Goal: Information Seeking & Learning: Learn about a topic

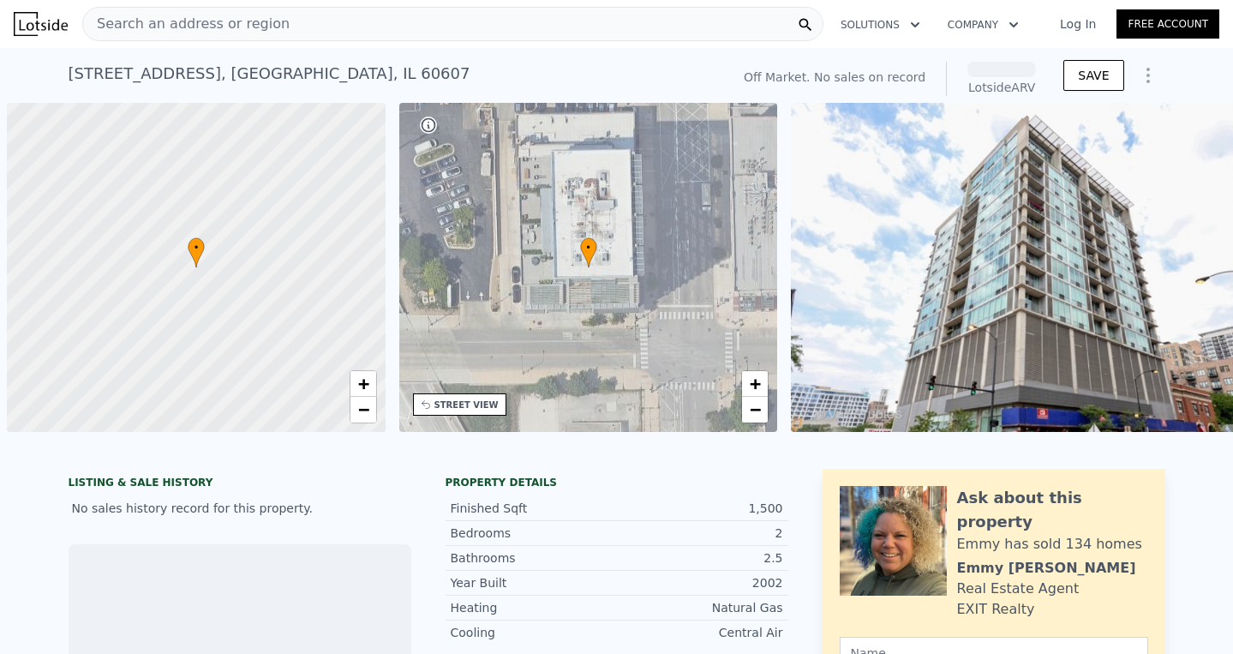
scroll to position [0, 7]
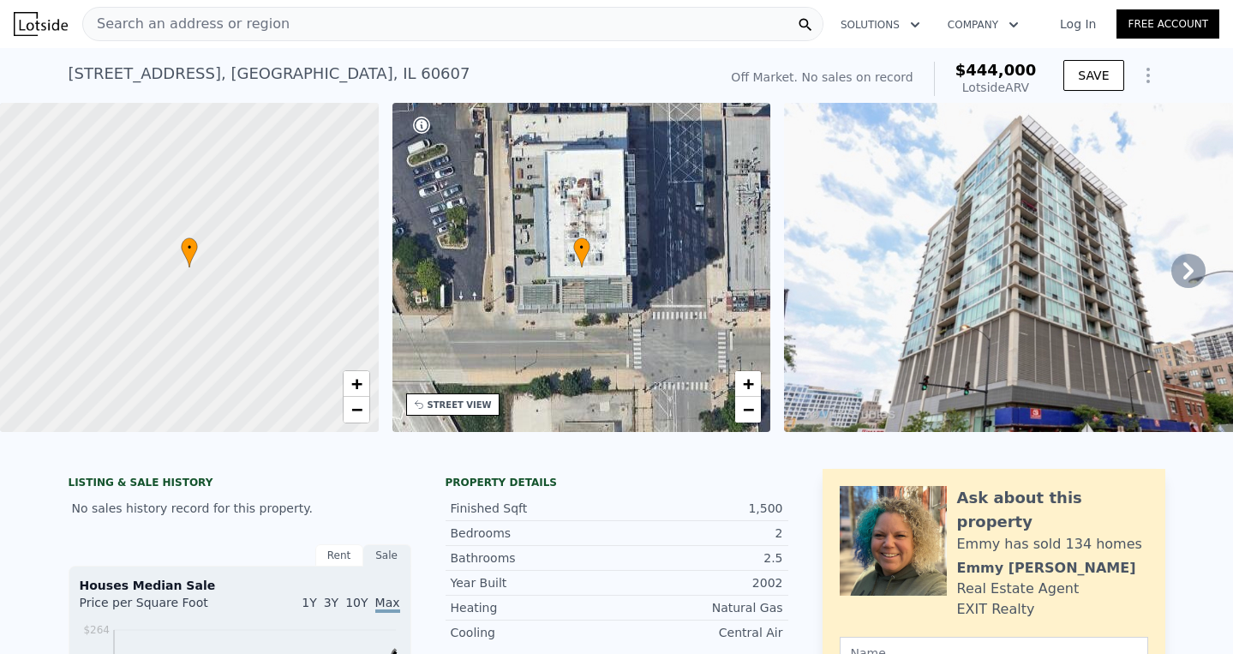
click at [528, 20] on div "Search an address or region" at bounding box center [452, 24] width 741 height 34
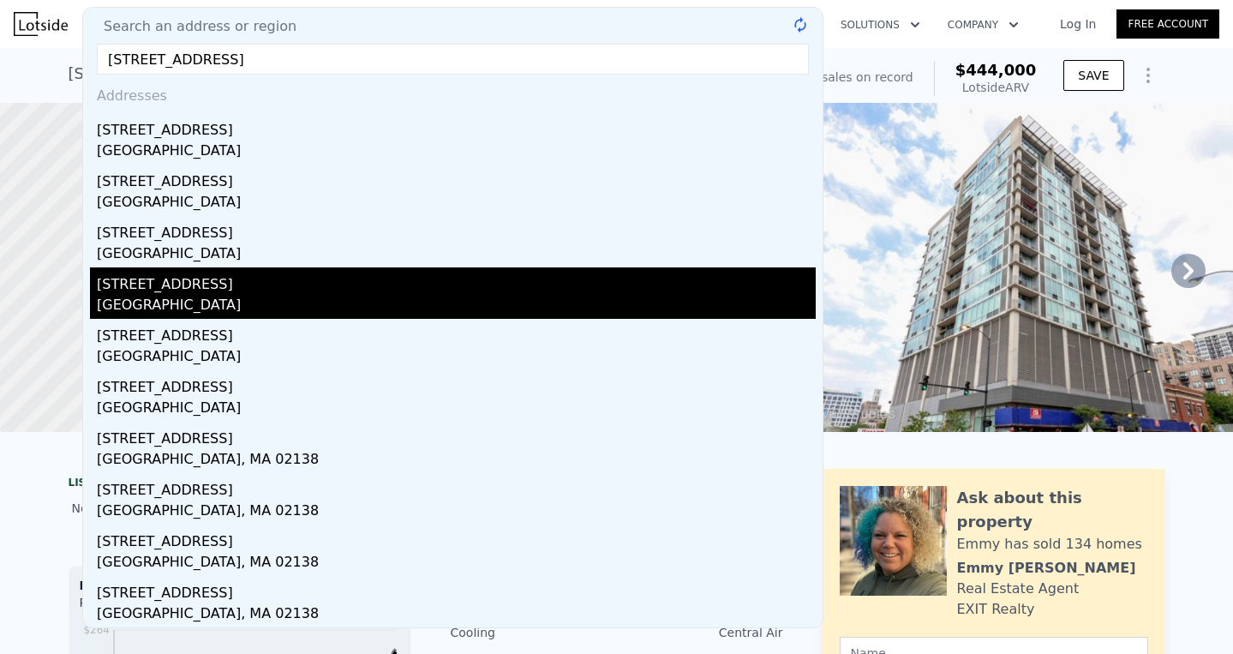
scroll to position [0, 0]
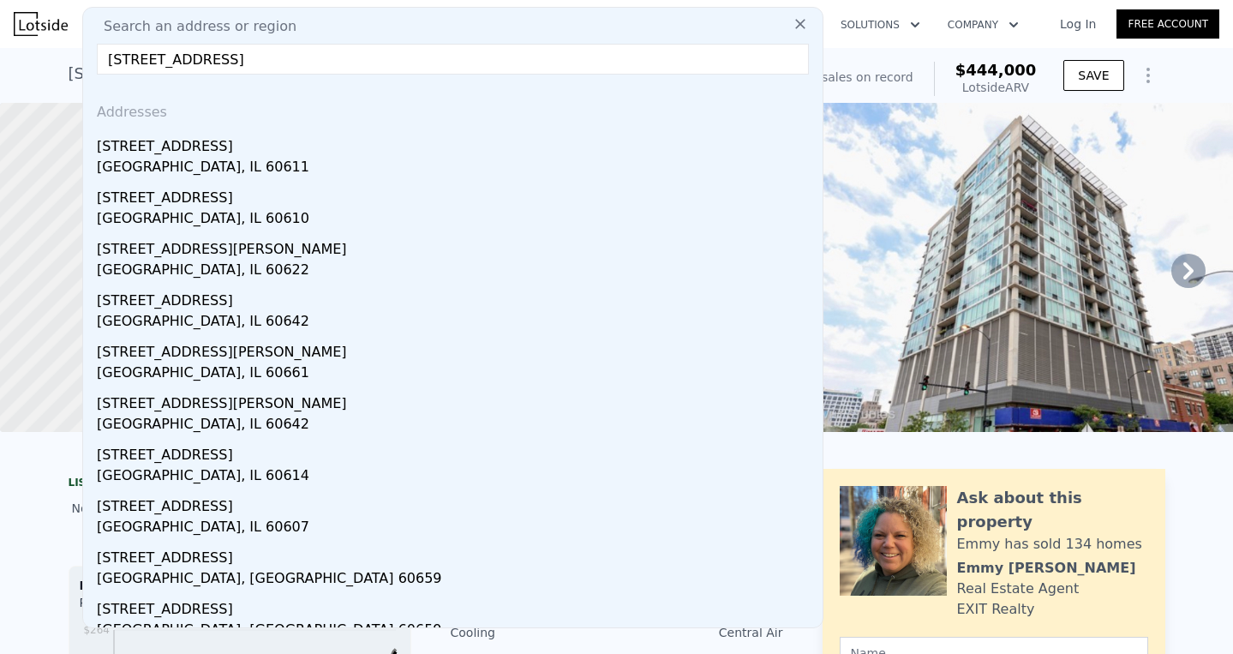
click at [230, 63] on input "7 s aberdeen st, PH3, Chicago IL" at bounding box center [453, 59] width 712 height 31
click at [233, 64] on input "7 s aberdeen st, PH3, Chicago IL" at bounding box center [453, 59] width 712 height 31
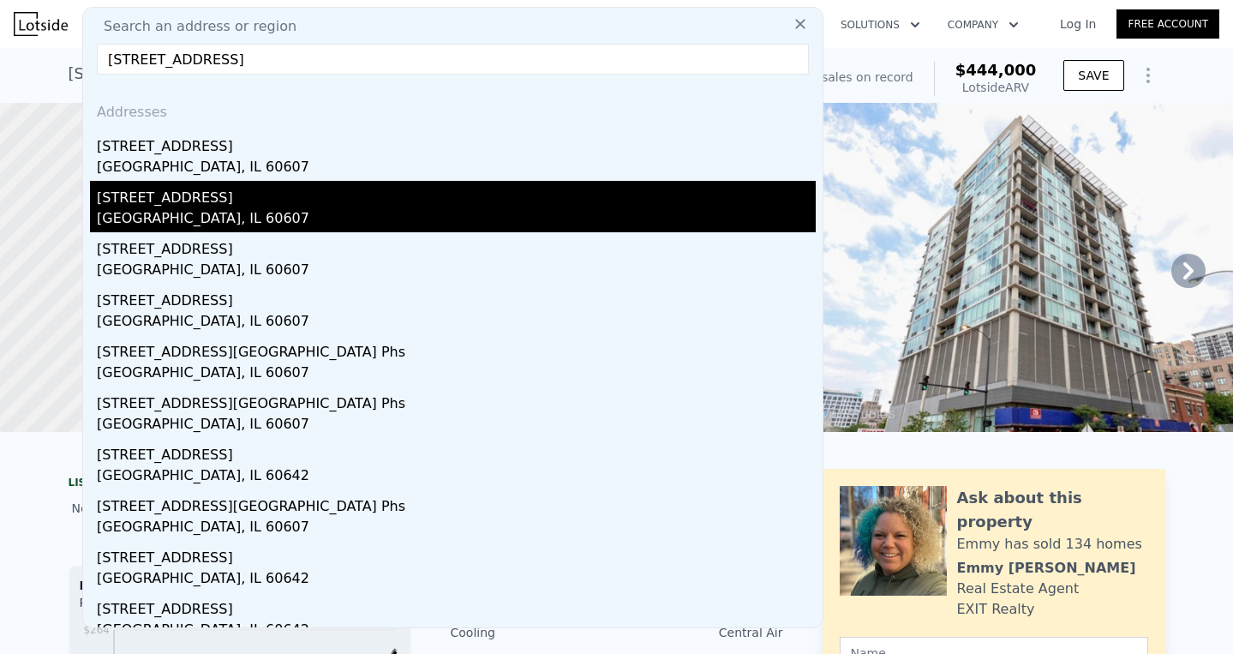
scroll to position [16, 0]
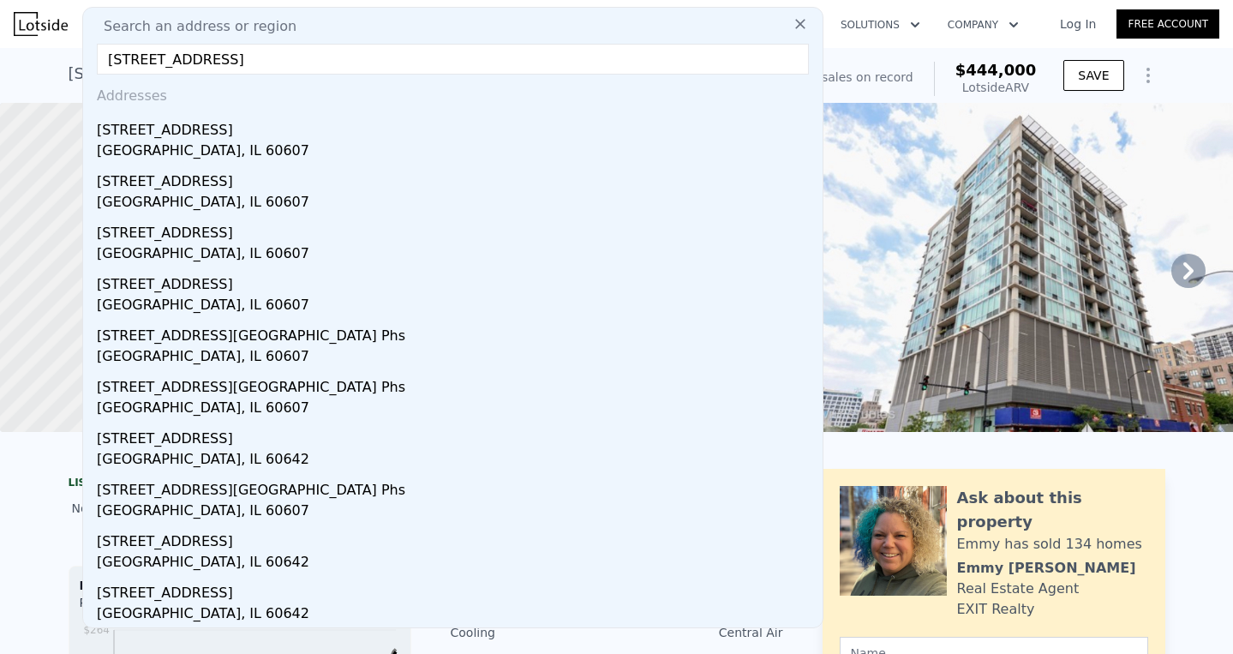
type input "7 s aberdeen st, PH 3, Chicago IL"
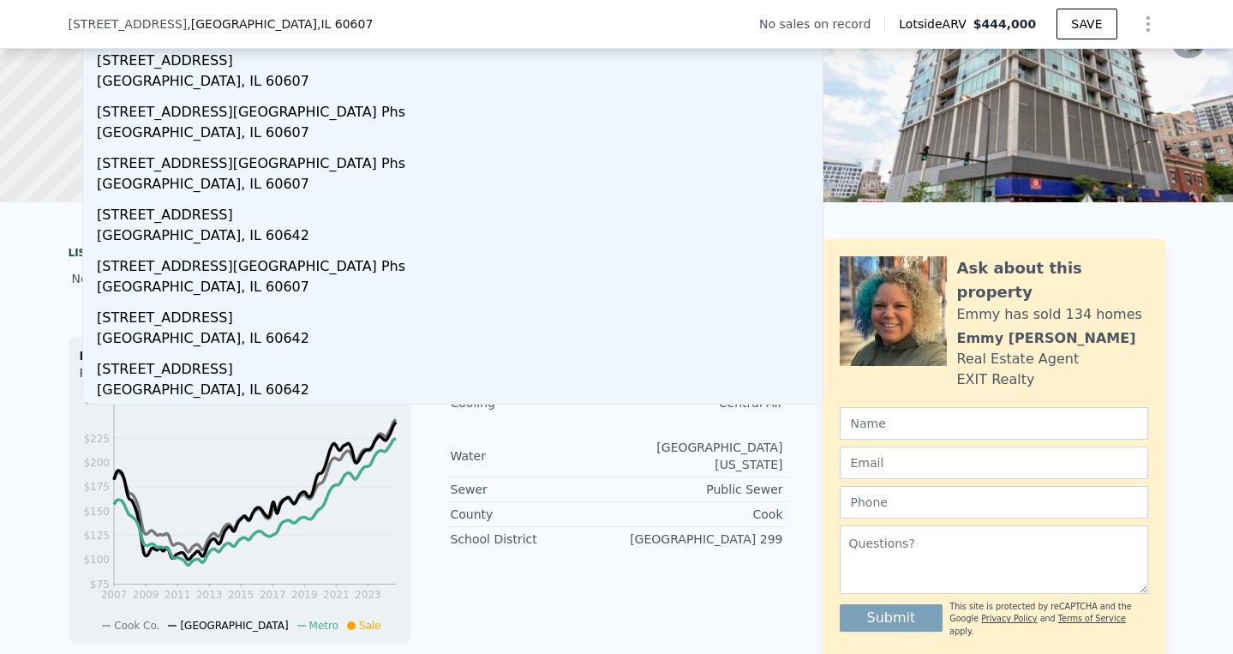
scroll to position [0, 0]
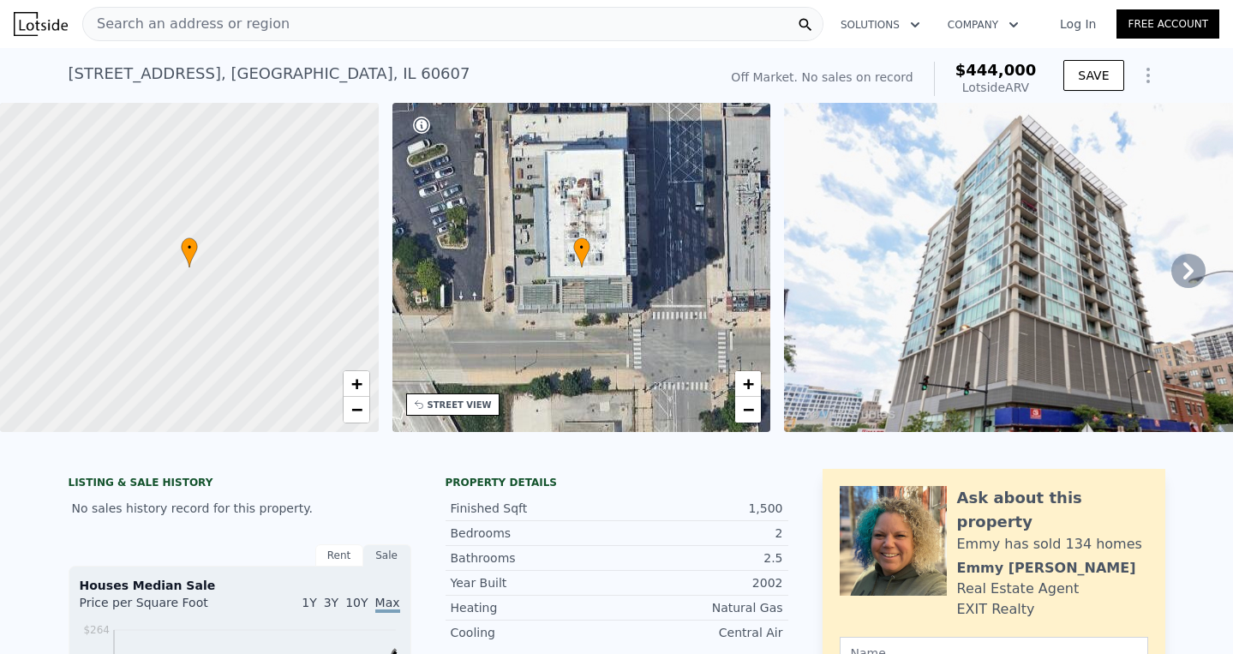
click at [993, 207] on img at bounding box center [1033, 267] width 499 height 329
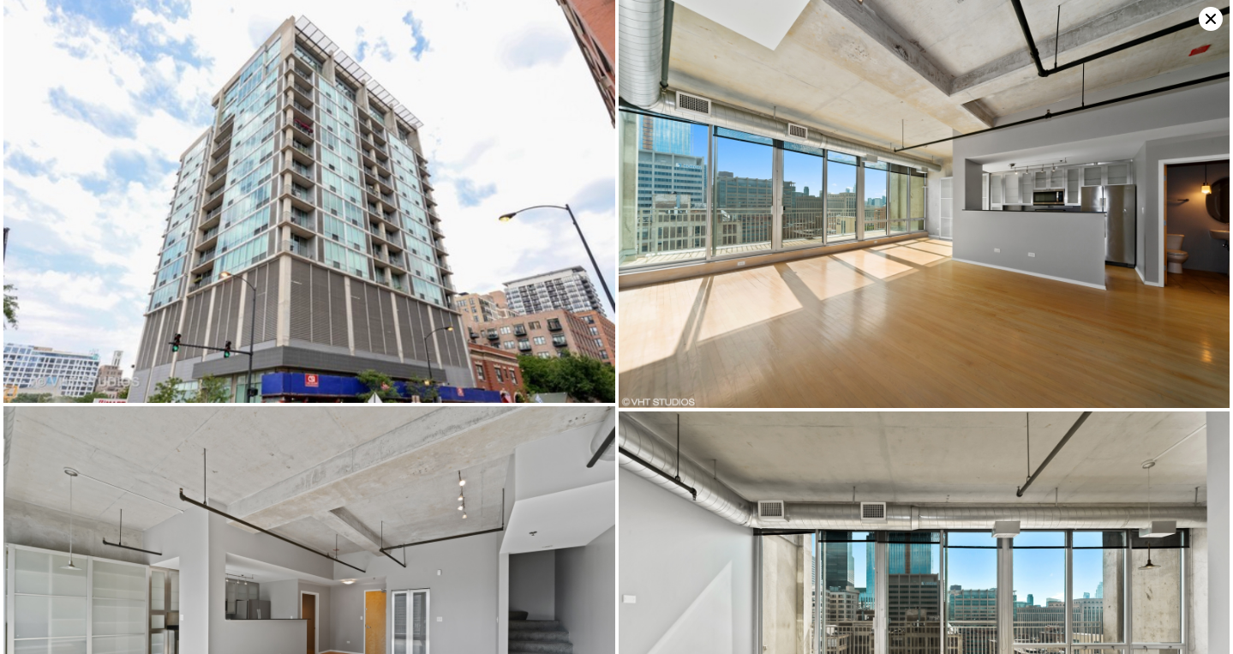
click at [1209, 19] on icon at bounding box center [1211, 19] width 10 height 10
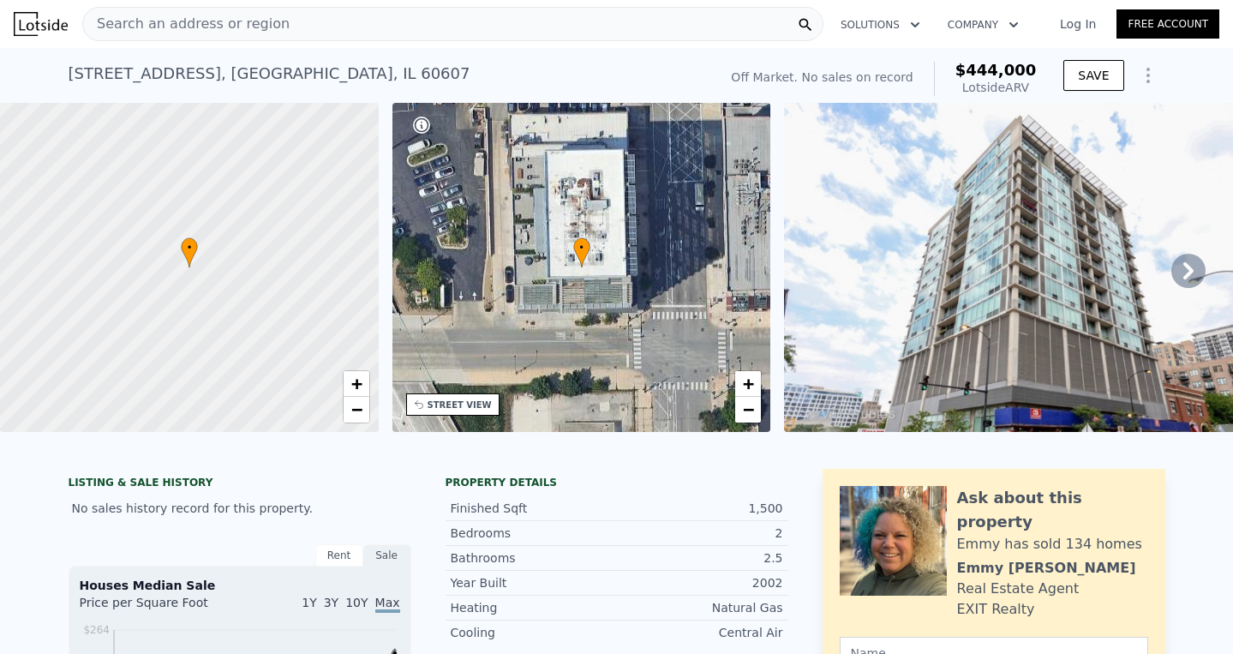
click at [841, 78] on div "Off Market. No sales on record" at bounding box center [822, 77] width 182 height 17
click at [902, 19] on button "Solutions" at bounding box center [880, 24] width 107 height 31
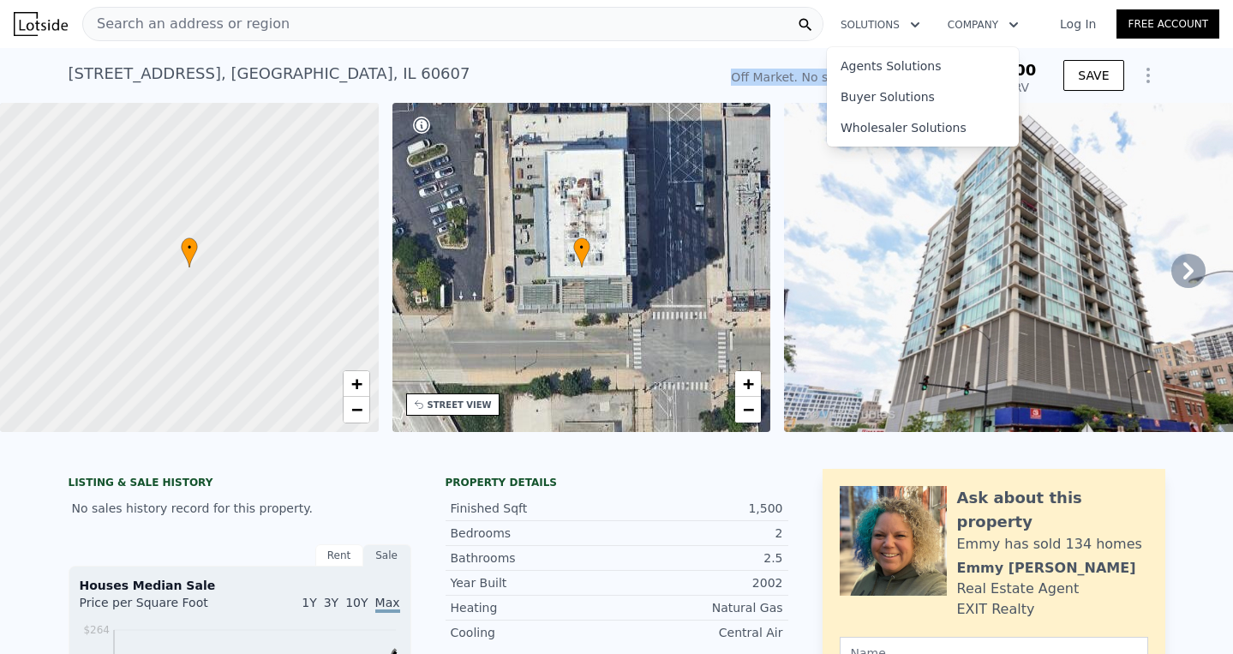
click at [968, 26] on button "Company" at bounding box center [983, 24] width 99 height 31
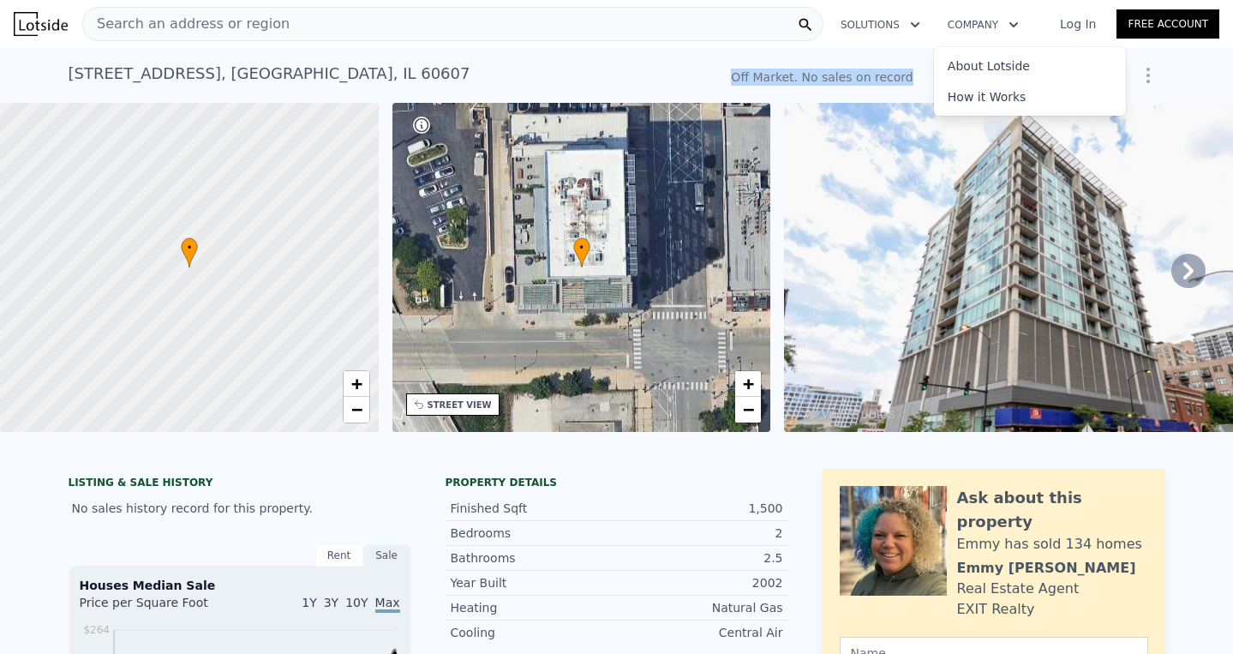
click at [65, 31] on img at bounding box center [41, 24] width 54 height 24
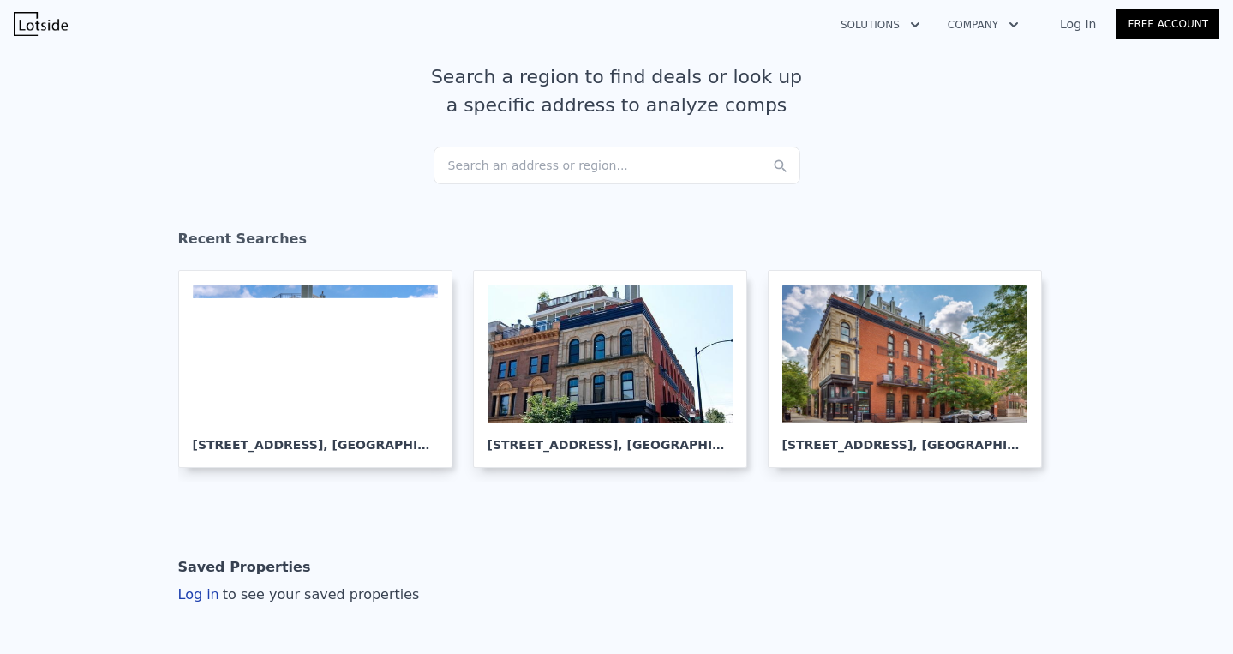
scroll to position [154, 0]
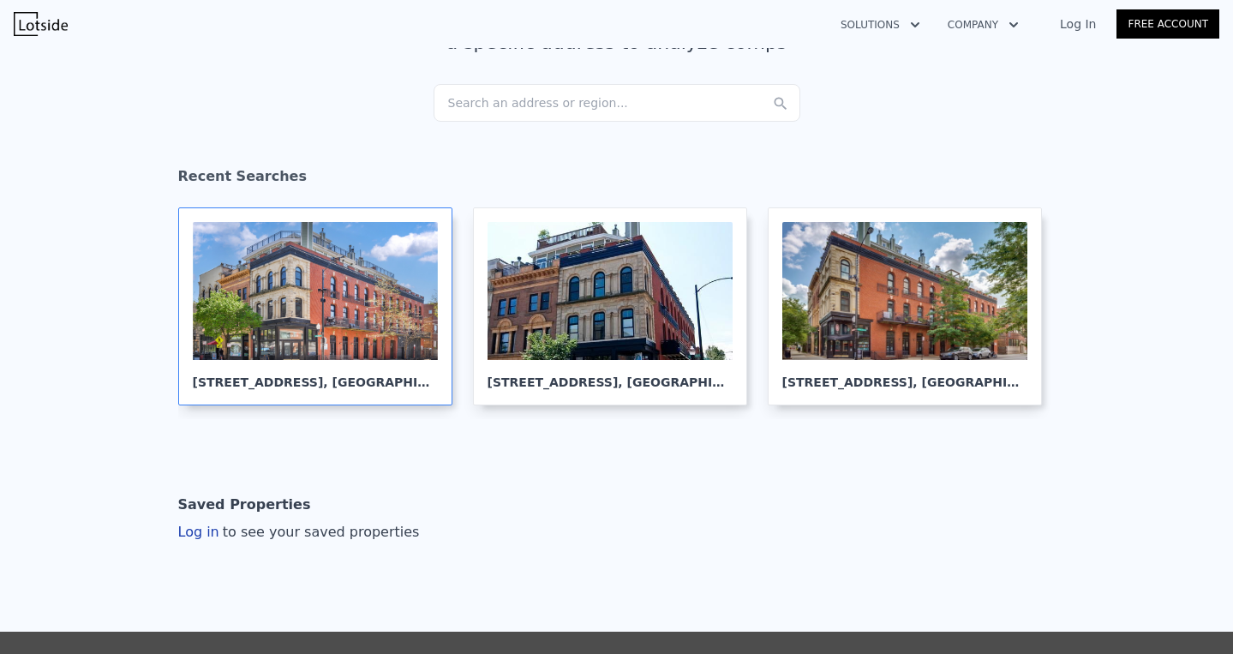
click at [308, 329] on div at bounding box center [315, 291] width 245 height 138
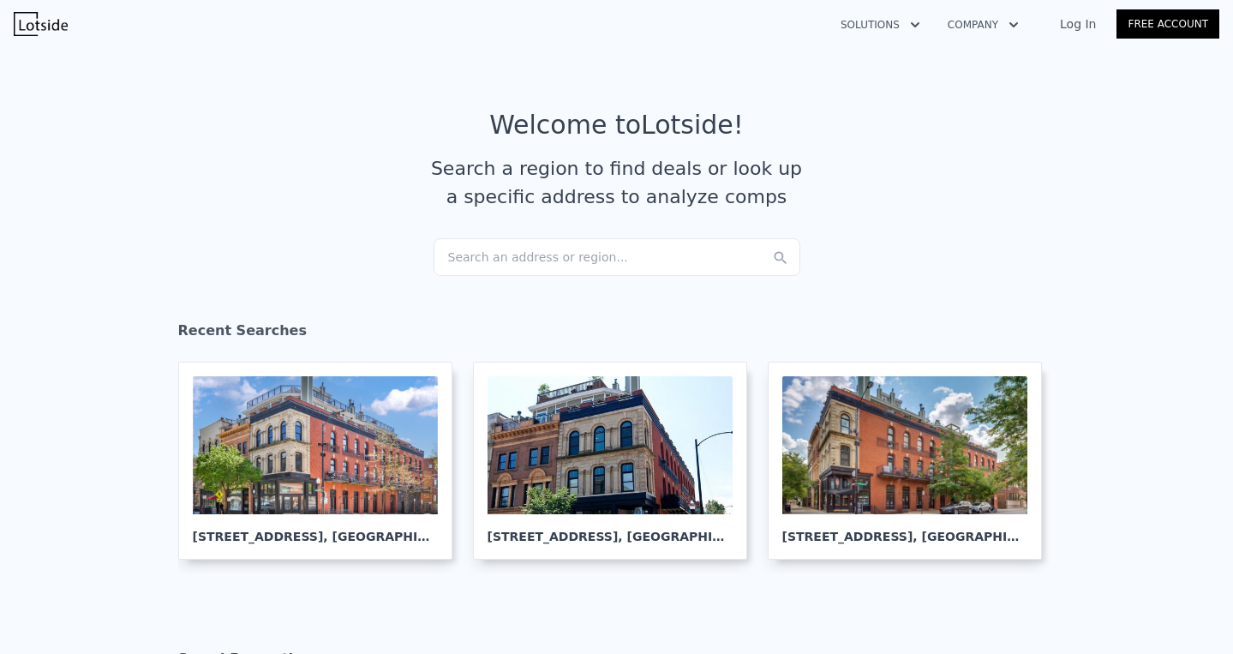
click at [518, 264] on div "Search an address or region..." at bounding box center [617, 257] width 367 height 38
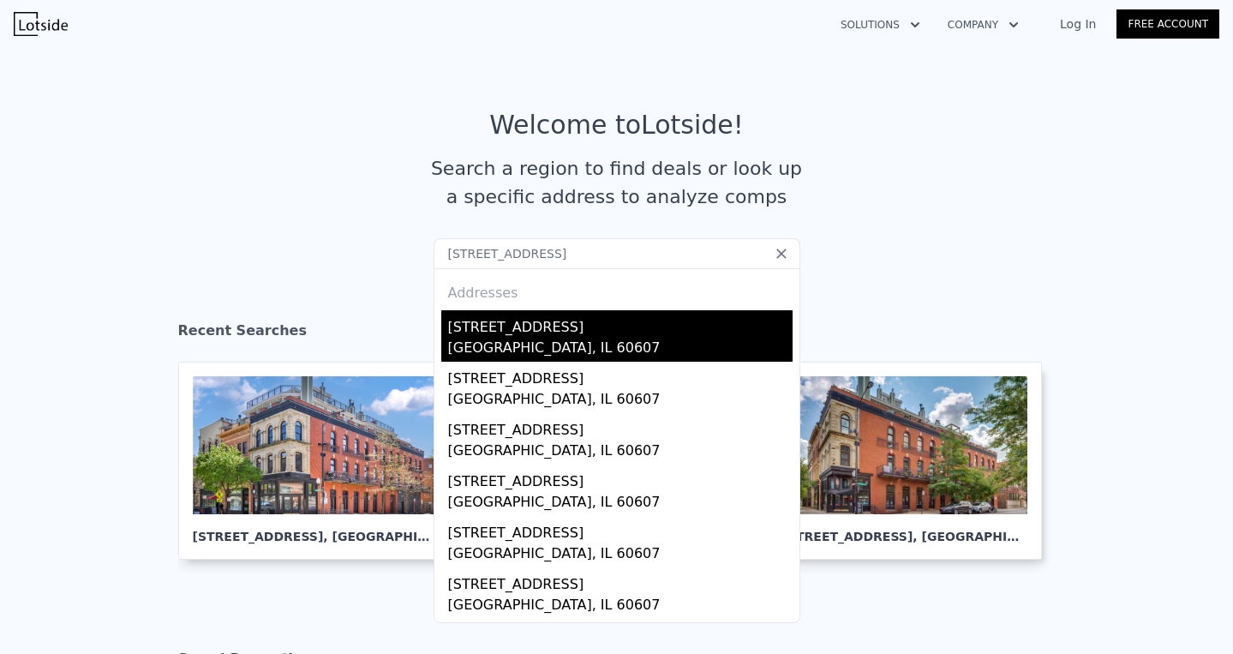
type input "7 s aberdeen st, Chicago, IL 60607"
click at [623, 349] on div "Chicago, IL 60607" at bounding box center [620, 350] width 345 height 24
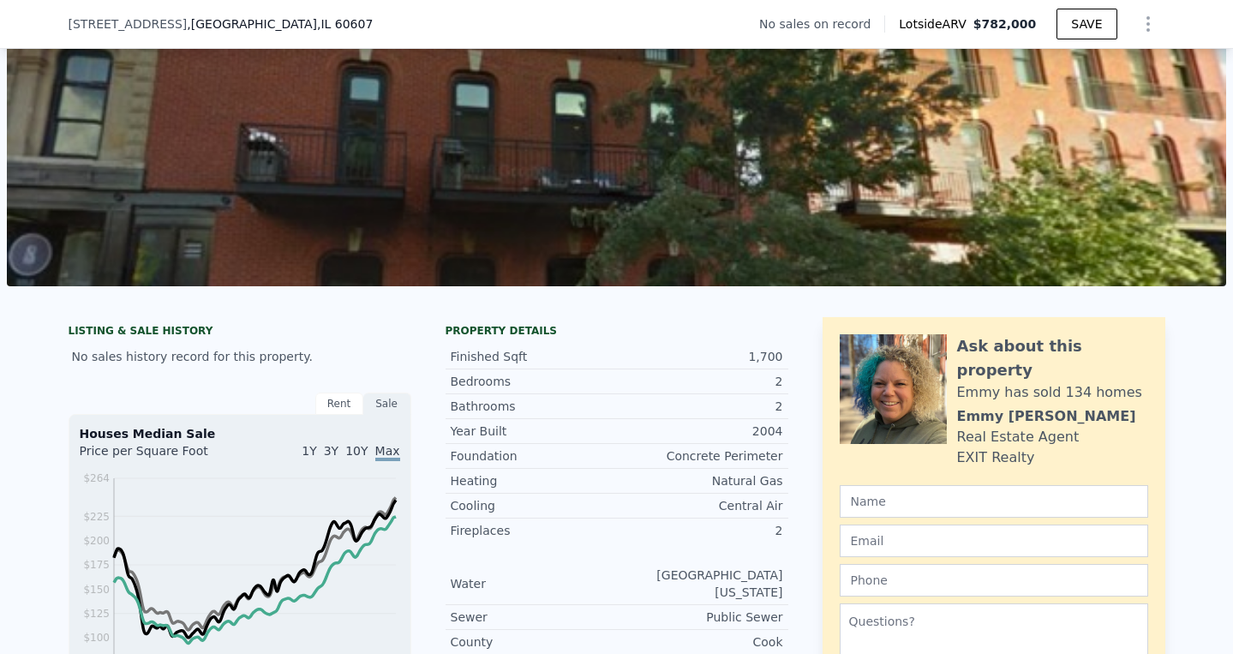
scroll to position [226, 0]
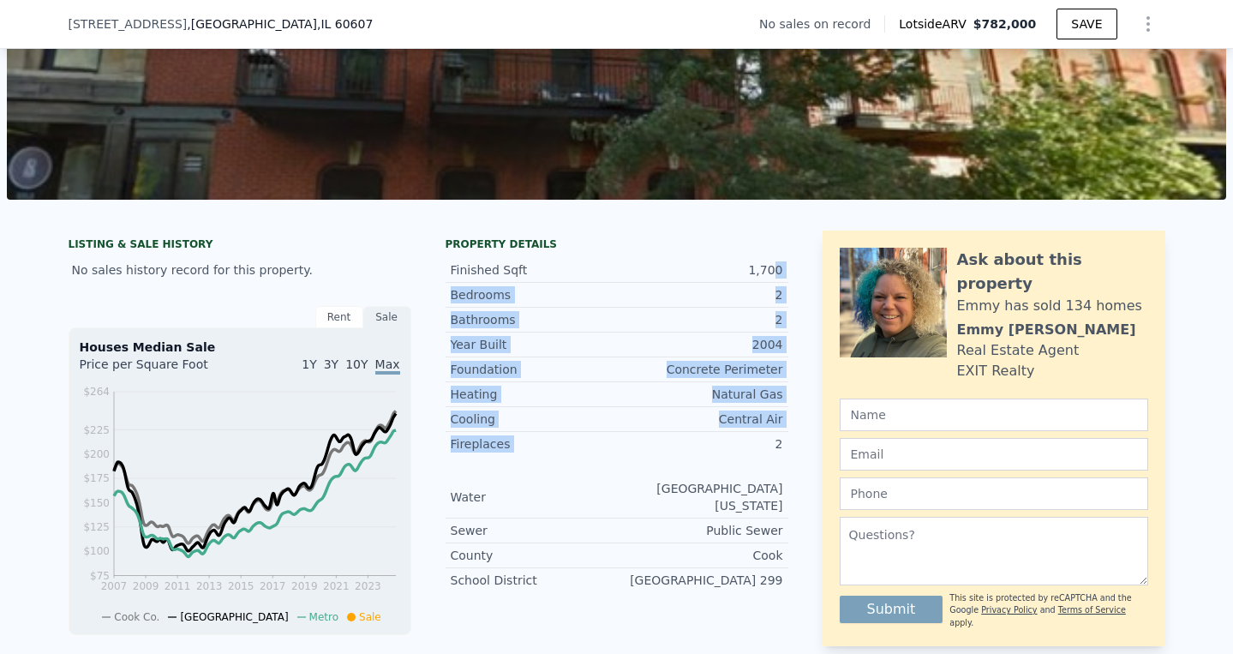
drag, startPoint x: 776, startPoint y: 270, endPoint x: 769, endPoint y: 456, distance: 186.1
click at [769, 454] on div "Finished Sqft 1,700 Bedrooms 2 Bathrooms 2 Year Built 2004 Foundation Concrete …" at bounding box center [617, 421] width 343 height 341
click at [769, 456] on div "Foundation Concrete Perimeter Heating Natural Gas Cooling Central Air Fireplace…" at bounding box center [617, 474] width 343 height 236
drag, startPoint x: 769, startPoint y: 456, endPoint x: 769, endPoint y: 226, distance: 229.7
click at [769, 226] on div "LISTING & SALE HISTORY No sales history record for this property. Rent Sale Ren…" at bounding box center [616, 494] width 1233 height 554
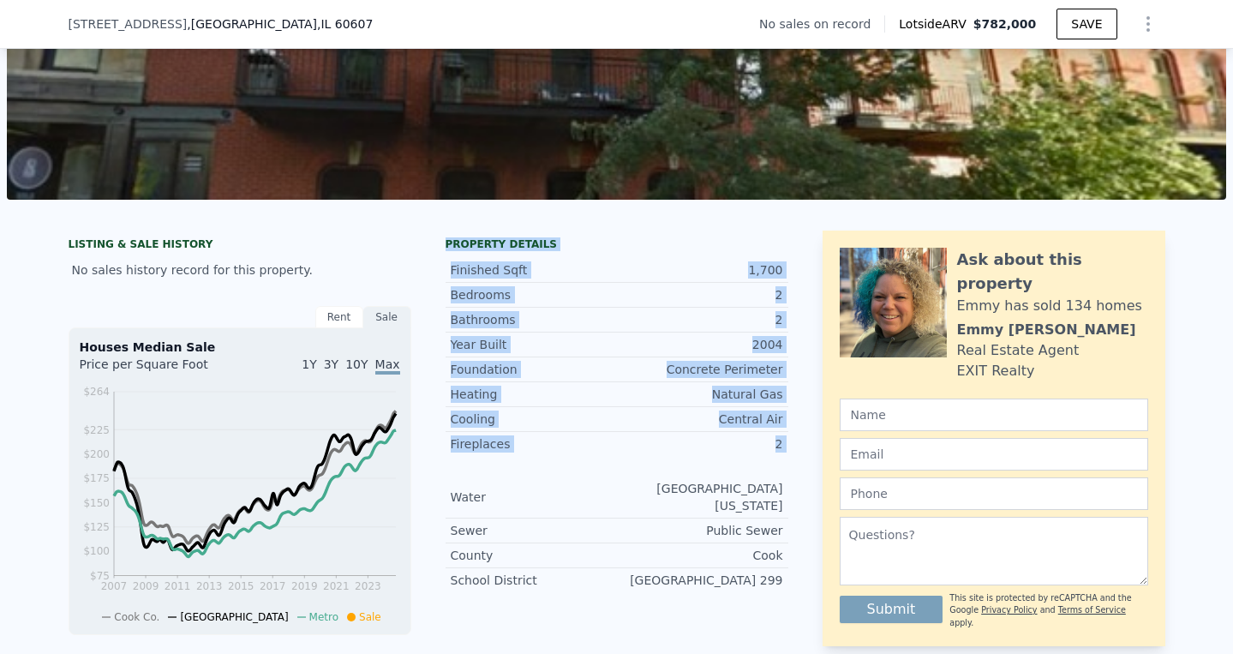
click at [769, 226] on div "LISTING & SALE HISTORY No sales history record for this property. Rent Sale Ren…" at bounding box center [616, 494] width 1233 height 554
drag, startPoint x: 769, startPoint y: 226, endPoint x: 769, endPoint y: 446, distance: 219.4
click at [769, 444] on div "LISTING & SALE HISTORY No sales history record for this property. Rent Sale Ren…" at bounding box center [616, 494] width 1233 height 554
click at [769, 446] on div "2" at bounding box center [700, 443] width 166 height 17
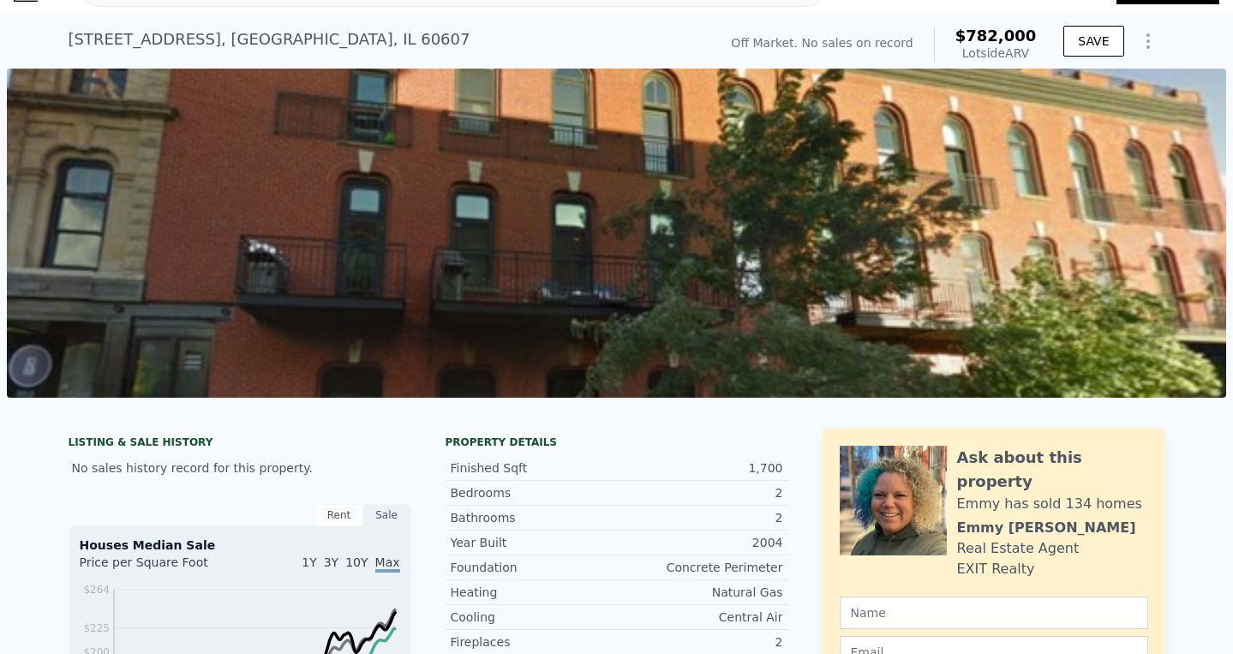
scroll to position [0, 0]
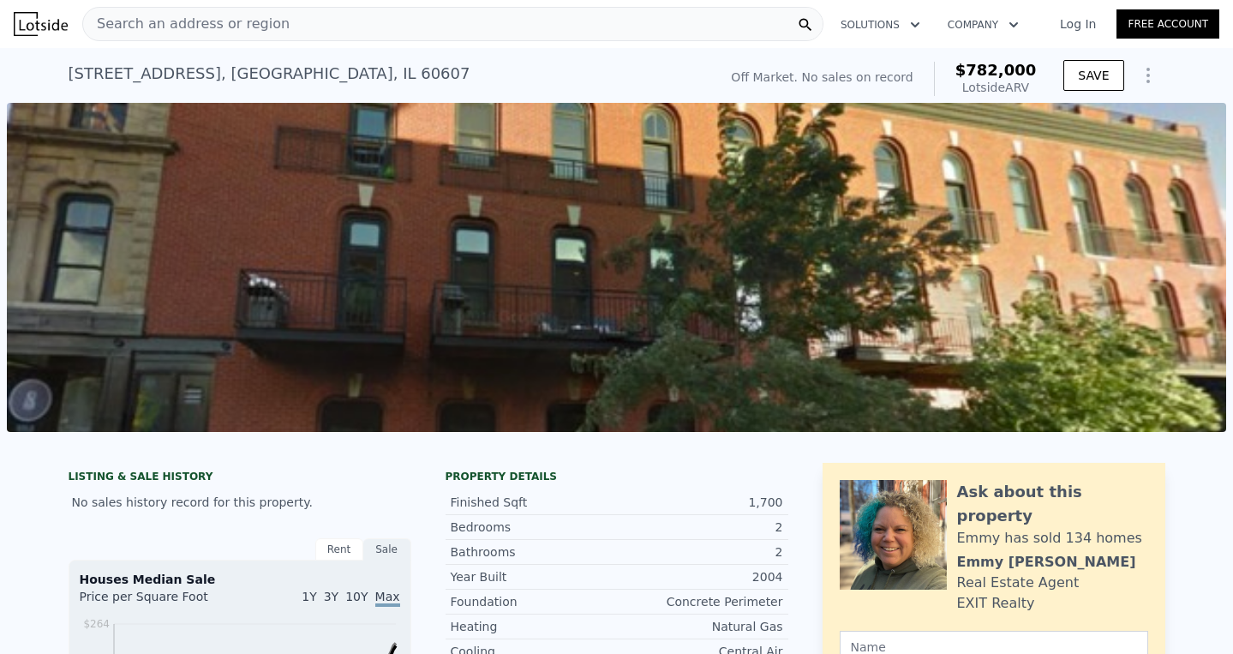
click at [1140, 77] on icon "Show Options" at bounding box center [1148, 75] width 21 height 21
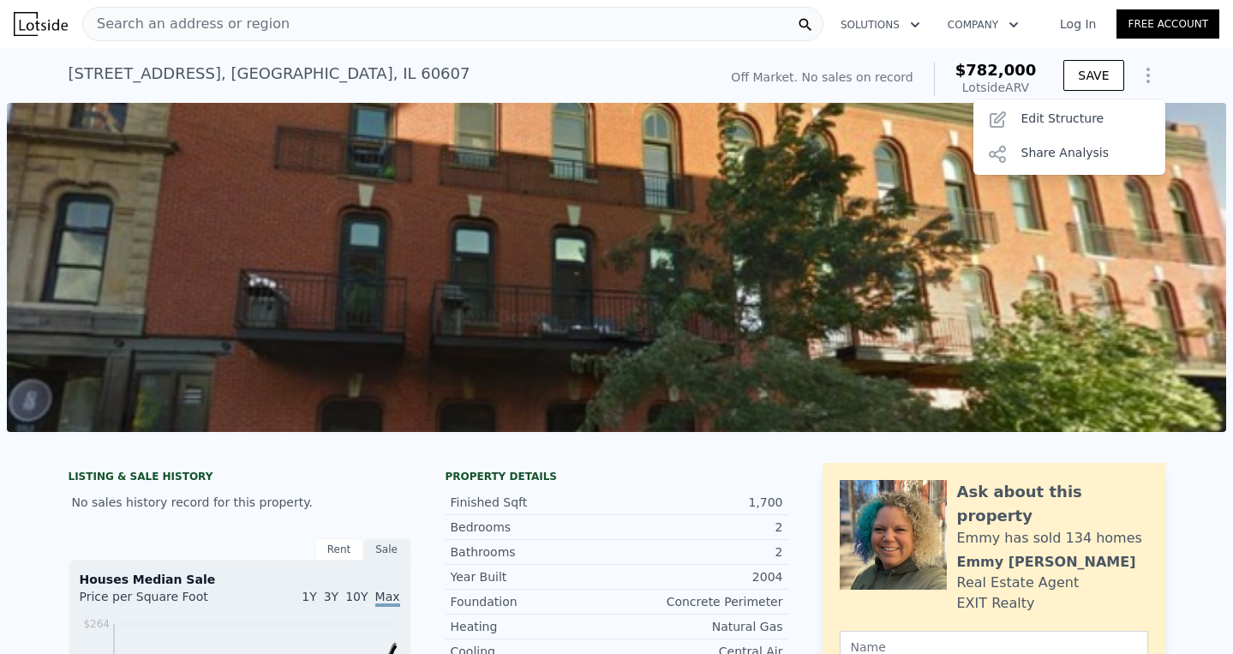
click at [711, 69] on div "7 S Aberdeen Street Unit 2A , Chicago , IL 60607 No sales on record (~ARV $782k…" at bounding box center [390, 79] width 643 height 48
